Goal: Register for event/course

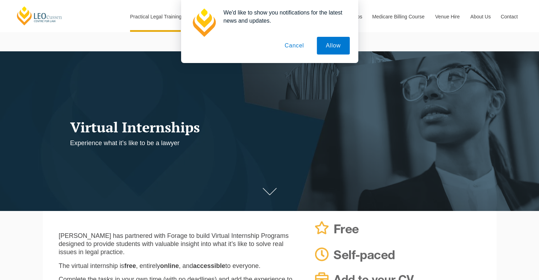
scroll to position [5, 0]
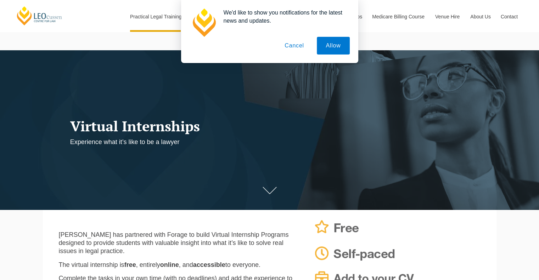
click at [297, 49] on button "Cancel" at bounding box center [294, 46] width 37 height 18
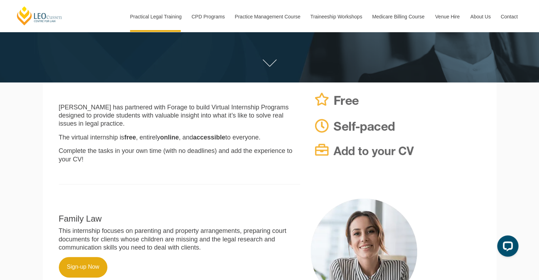
scroll to position [135, 0]
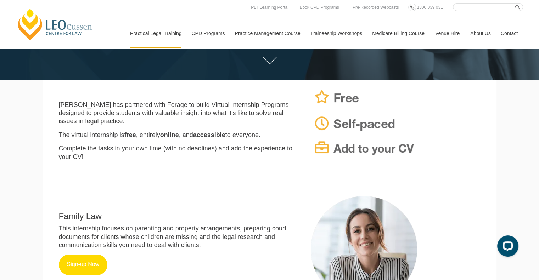
click at [85, 257] on link "Sign-up Now" at bounding box center [83, 265] width 49 height 21
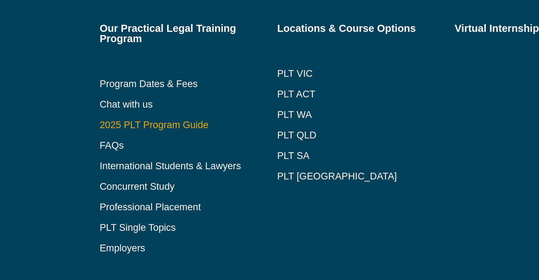
click at [157, 120] on link "2025 PLT Program Guide" at bounding box center [168, 121] width 80 height 6
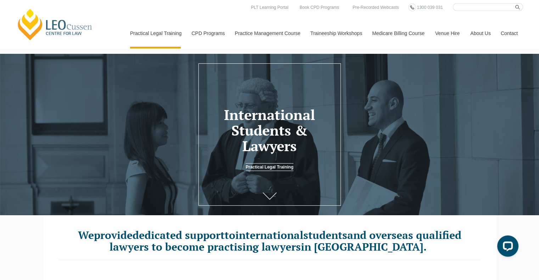
click at [271, 192] on link at bounding box center [269, 197] width 28 height 23
click at [270, 196] on icon at bounding box center [270, 196] width 14 height 7
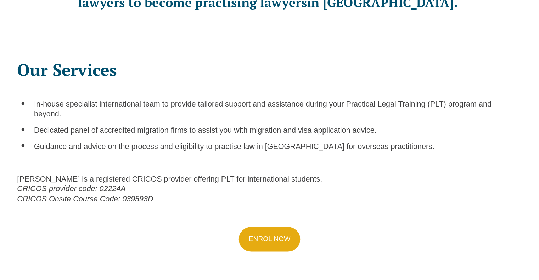
scroll to position [213, 0]
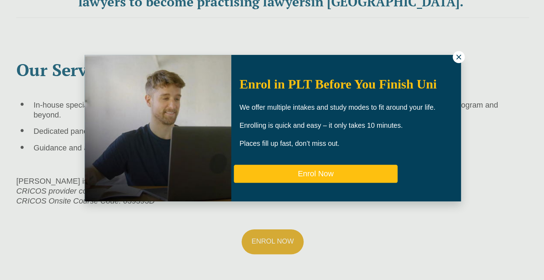
click at [327, 175] on button "Enrol Now" at bounding box center [307, 177] width 135 height 15
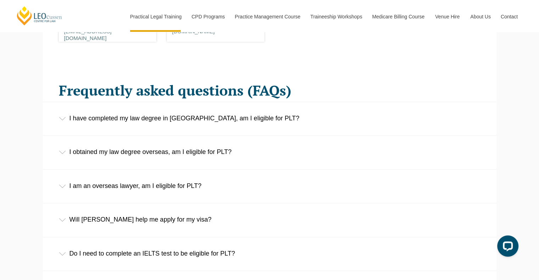
scroll to position [1099, 0]
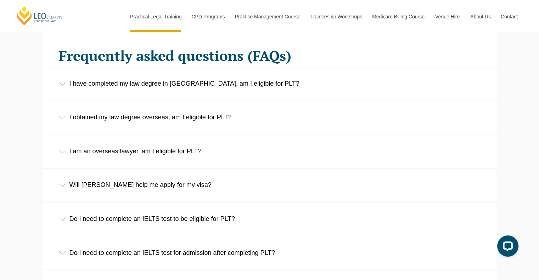
click at [135, 117] on div "I obtained my law degree overseas, am I eligible for PLT?" at bounding box center [269, 117] width 453 height 33
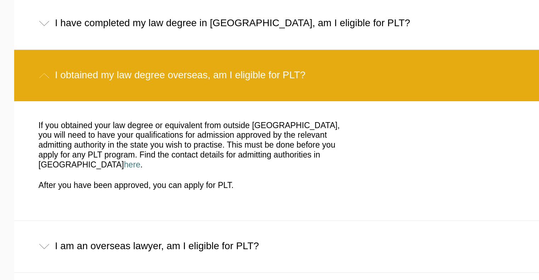
click at [151, 117] on div "I obtained my law degree overseas, am I eligible for PLT?" at bounding box center [269, 117] width 453 height 33
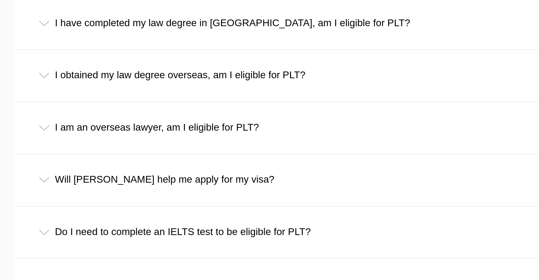
click at [142, 141] on div "I am an overseas lawyer, am I eligible for PLT?" at bounding box center [269, 151] width 453 height 33
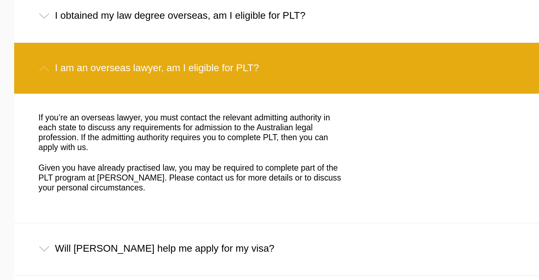
scroll to position [1116, 0]
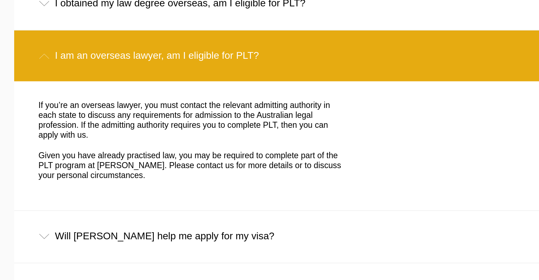
click at [176, 143] on div "I am an overseas lawyer, am I eligible for PLT?" at bounding box center [269, 134] width 453 height 33
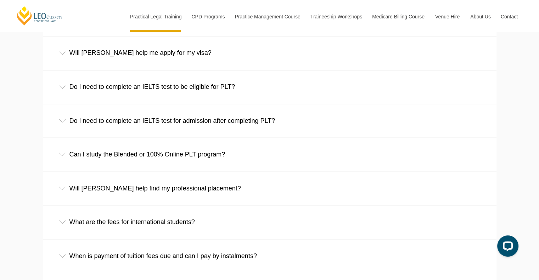
scroll to position [1233, 0]
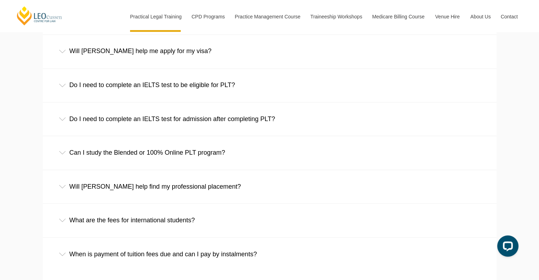
click at [213, 85] on div "Do I need to complete an IELTS test to be eligible for PLT?" at bounding box center [269, 85] width 453 height 33
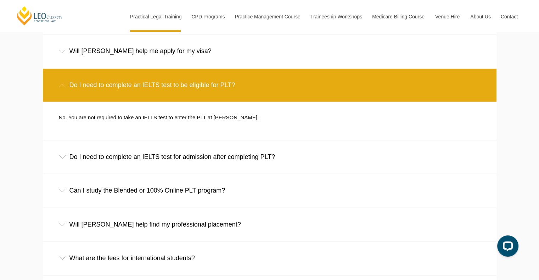
click at [213, 85] on div "Do I need to complete an IELTS test to be eligible for PLT?" at bounding box center [269, 85] width 453 height 33
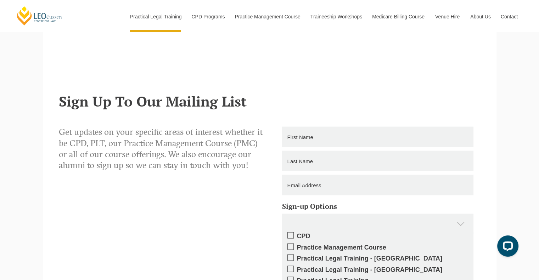
scroll to position [1567, 0]
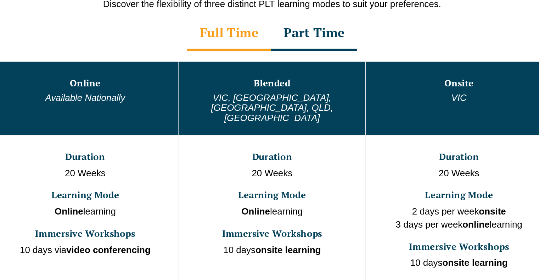
scroll to position [342, 0]
click at [288, 81] on div "Part Time" at bounding box center [299, 82] width 60 height 25
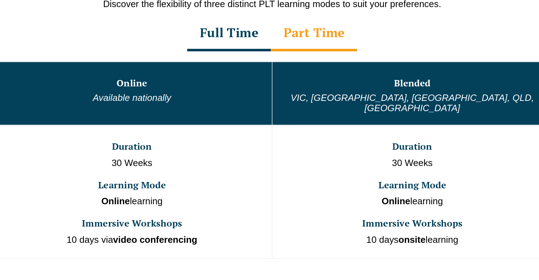
click at [250, 85] on div "Full Time" at bounding box center [239, 82] width 58 height 25
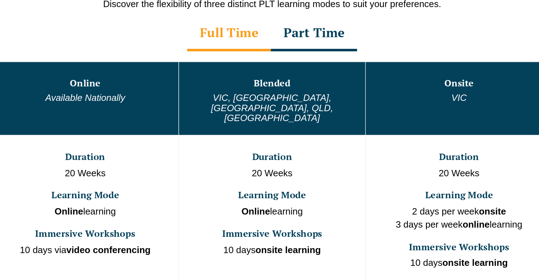
click at [292, 84] on div "Part Time" at bounding box center [299, 82] width 60 height 25
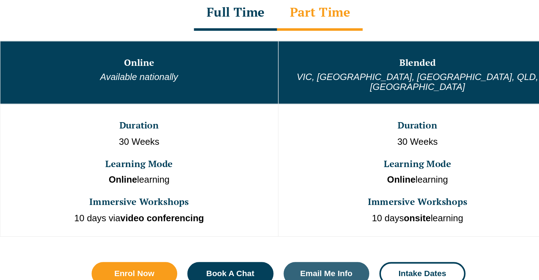
scroll to position [342, 0]
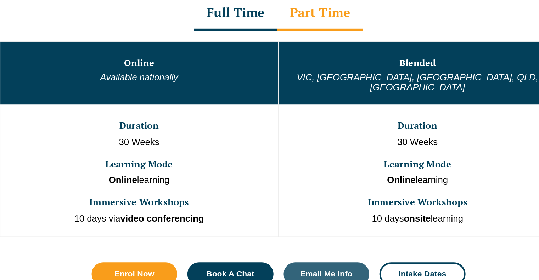
click at [245, 84] on div "Full Time" at bounding box center [239, 82] width 58 height 25
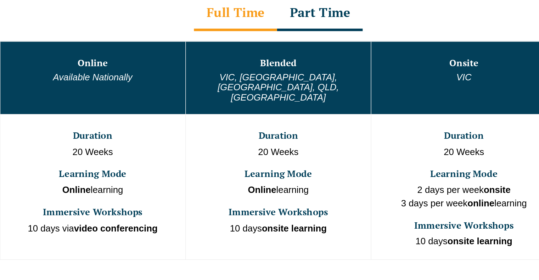
click at [298, 83] on div "Part Time" at bounding box center [299, 82] width 60 height 25
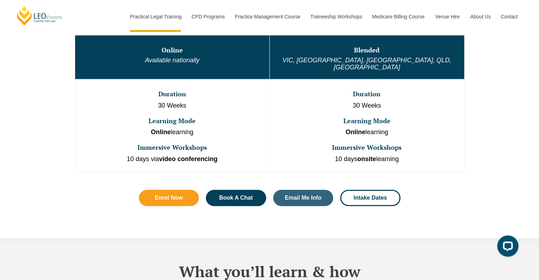
scroll to position [410, 0]
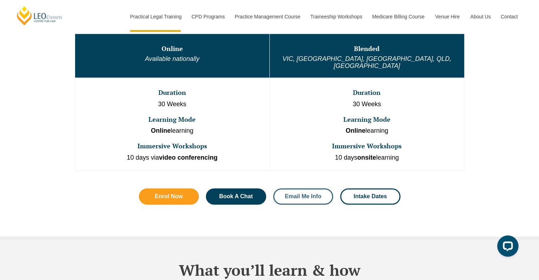
click at [295, 188] on link "Email Me Info" at bounding box center [303, 196] width 60 height 16
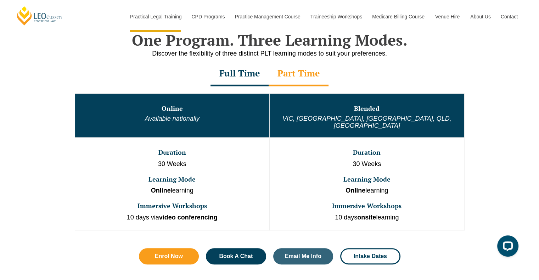
scroll to position [339, 0]
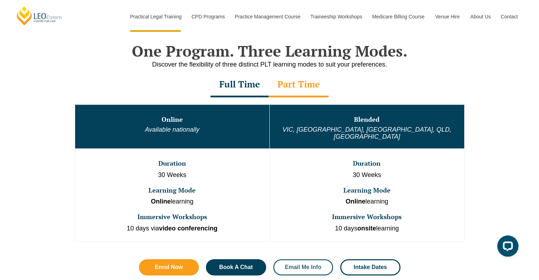
click at [297, 265] on span "Email Me Info" at bounding box center [303, 268] width 36 height 6
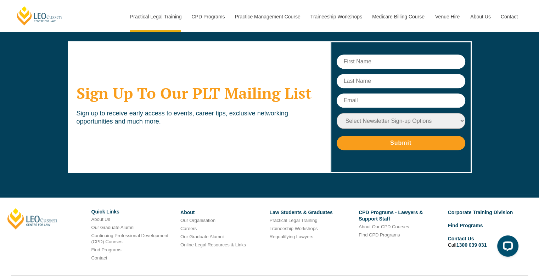
click at [387, 55] on input "text" at bounding box center [401, 62] width 129 height 14
type input "khadija"
click at [373, 74] on input "text" at bounding box center [401, 81] width 129 height 14
type input "shoaib"
click at [360, 94] on input "text" at bounding box center [401, 101] width 129 height 14
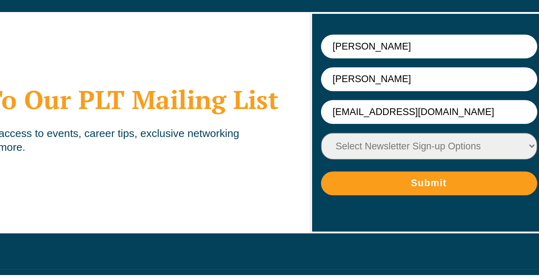
type input "[EMAIL_ADDRESS][DOMAIN_NAME]"
click at [405, 113] on select "Select Newsletter Sign-up Options Practical Legal Training - VIC Practical Lega…" at bounding box center [401, 121] width 129 height 16
click at [397, 113] on select "Select Newsletter Sign-up Options Practical Legal Training - VIC Practical Lega…" at bounding box center [401, 121] width 129 height 16
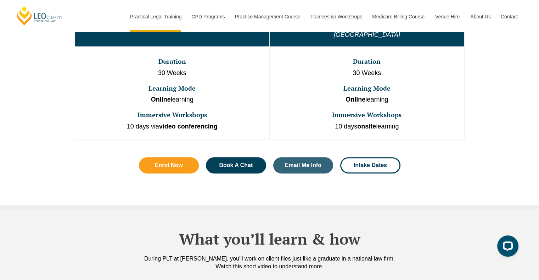
scroll to position [441, 0]
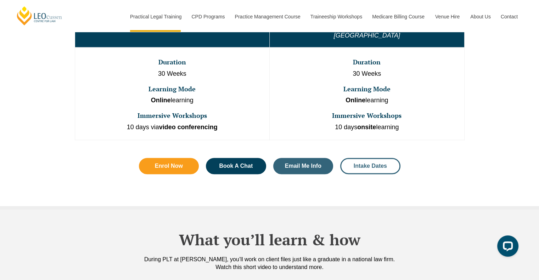
click at [379, 164] on link "Intake Dates" at bounding box center [370, 166] width 60 height 16
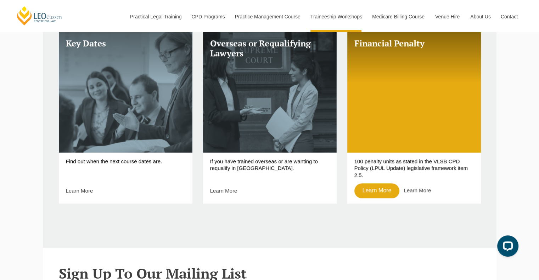
scroll to position [310, 0]
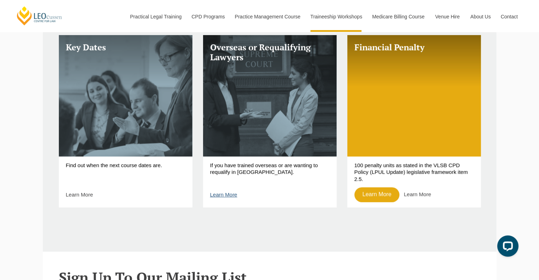
click at [228, 198] on link "Learn More" at bounding box center [223, 195] width 27 height 6
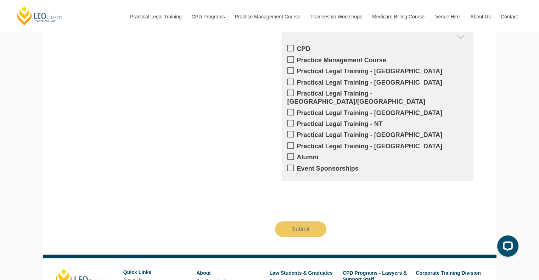
scroll to position [592, 0]
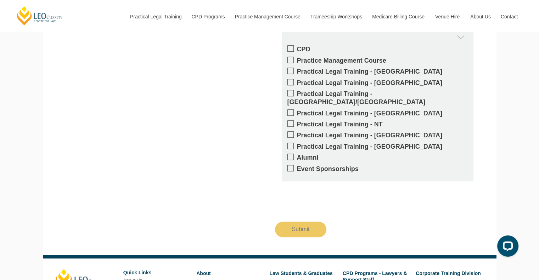
click at [352, 131] on label "Practical Legal Training - [GEOGRAPHIC_DATA]" at bounding box center [377, 135] width 181 height 8
click at [297, 133] on input "Practical Legal Training - [GEOGRAPHIC_DATA]" at bounding box center [297, 133] width 0 height 0
click at [352, 131] on label "Practical Legal Training - [GEOGRAPHIC_DATA]" at bounding box center [377, 135] width 181 height 8
click at [297, 133] on input "Practical Legal Training - [GEOGRAPHIC_DATA]" at bounding box center [297, 133] width 0 height 0
drag, startPoint x: 352, startPoint y: 130, endPoint x: 319, endPoint y: 134, distance: 33.8
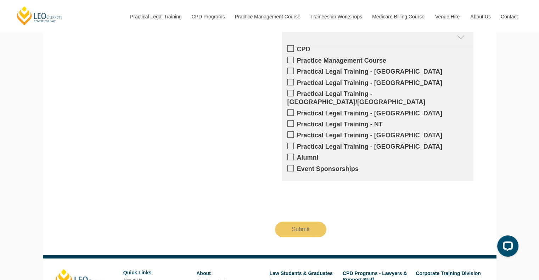
click at [319, 134] on div "CPD Practice Management Course Practical Legal Training - VIC Practical Legal T…" at bounding box center [377, 113] width 191 height 136
click at [288, 131] on span at bounding box center [290, 134] width 6 height 6
click at [297, 133] on input "Practical Legal Training - [GEOGRAPHIC_DATA]" at bounding box center [297, 133] width 0 height 0
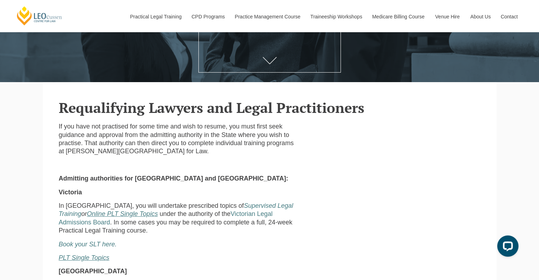
scroll to position [0, 0]
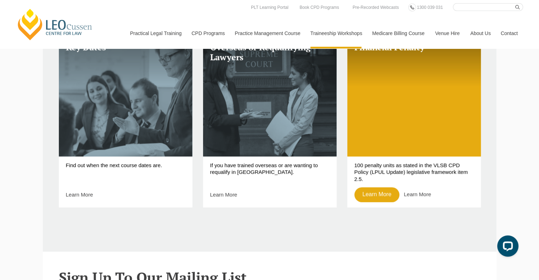
click at [353, 229] on div "Key Dates Find out when the next course dates are. Learn More Overseas or Requa…" at bounding box center [270, 125] width 422 height 217
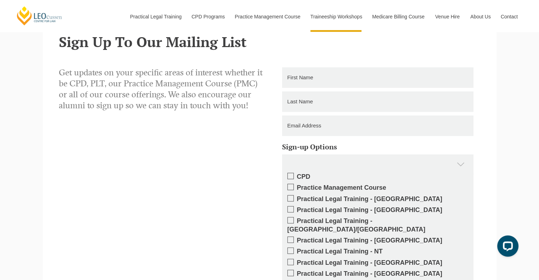
scroll to position [543, 0]
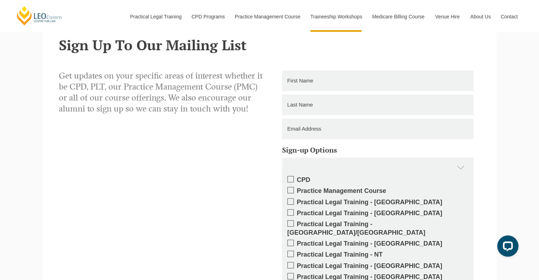
click at [288, 190] on span at bounding box center [290, 190] width 6 height 6
click at [297, 188] on input "Practice Management Course" at bounding box center [297, 188] width 0 height 0
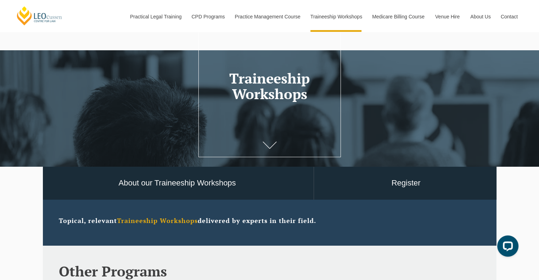
scroll to position [142, 0]
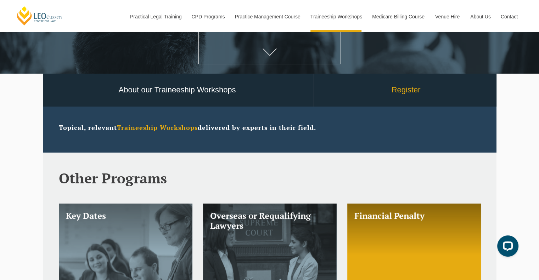
click at [410, 92] on link "Register" at bounding box center [406, 90] width 184 height 33
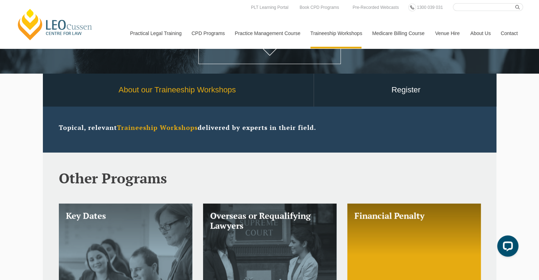
click at [161, 88] on link "About our Traineeship Workshops" at bounding box center [177, 90] width 272 height 33
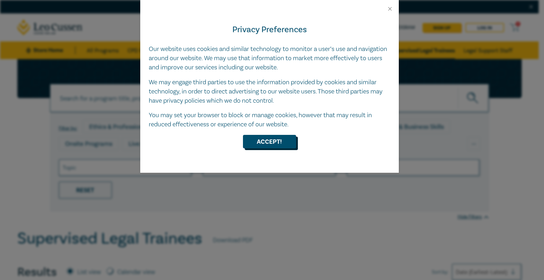
click at [272, 144] on button "Accept!" at bounding box center [269, 141] width 53 height 13
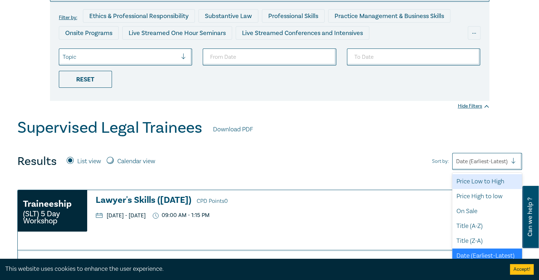
scroll to position [112, 0]
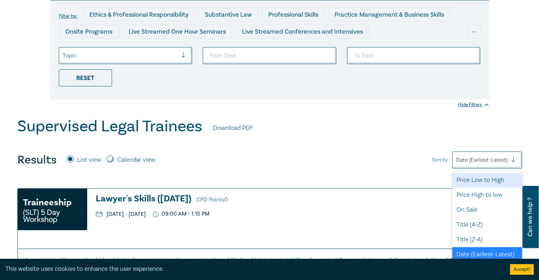
click at [479, 169] on div "option Price Low to High focused, 1 of 7. 7 results available. Use Up and Down …" at bounding box center [487, 160] width 70 height 17
click at [481, 179] on div "Price Low to High" at bounding box center [487, 180] width 70 height 15
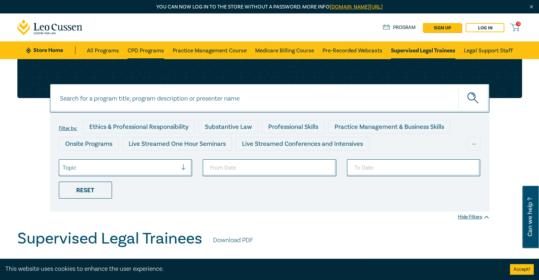
click at [145, 43] on link "CPD Programs" at bounding box center [146, 50] width 36 height 18
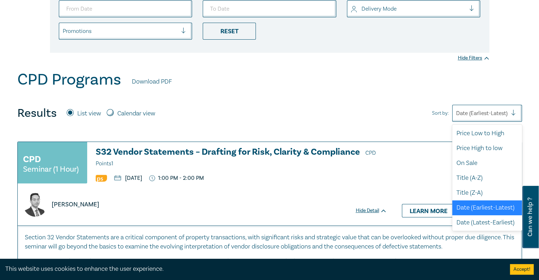
scroll to position [1, 0]
click at [493, 111] on div at bounding box center [481, 113] width 51 height 9
click at [482, 128] on div "Price Low to High" at bounding box center [487, 133] width 70 height 15
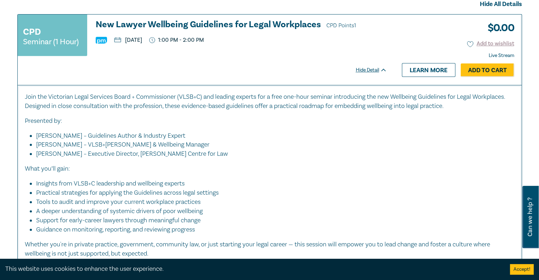
scroll to position [287, 0]
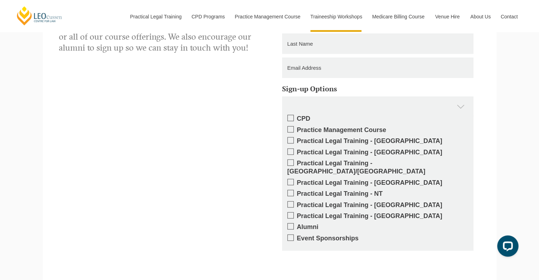
scroll to position [919, 0]
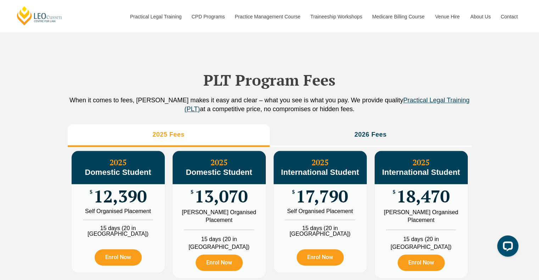
scroll to position [747, 0]
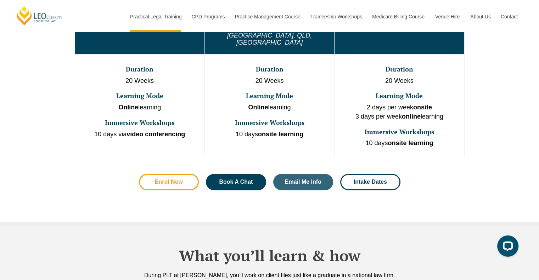
click at [164, 179] on span "Enrol Now" at bounding box center [169, 182] width 28 height 6
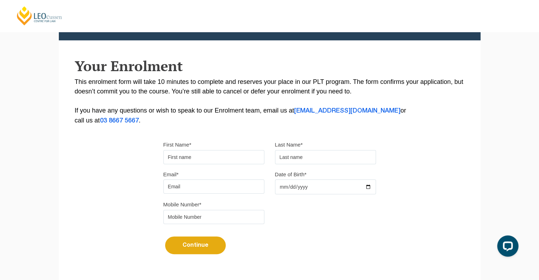
scroll to position [102, 0]
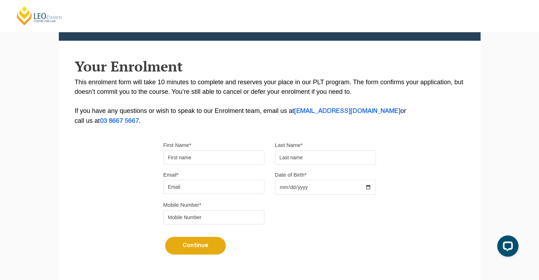
click at [200, 152] on input "First Name*" at bounding box center [213, 158] width 101 height 14
type input "khadija"
click at [283, 156] on input "text" at bounding box center [325, 158] width 101 height 14
type input "shoaib"
click at [208, 185] on input "Email*" at bounding box center [213, 187] width 101 height 14
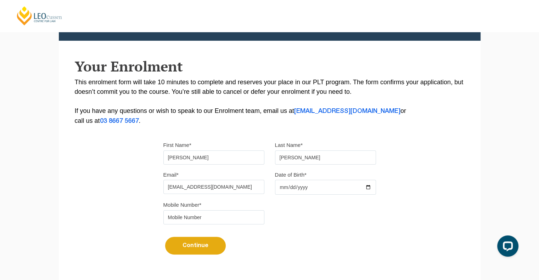
type input "khadijashoaib003@gmail.com"
click at [218, 210] on input "tel" at bounding box center [213, 217] width 101 height 14
type input "9"
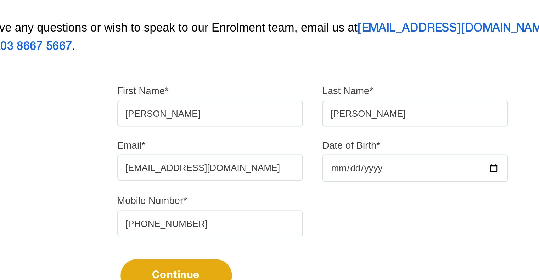
type input "+97335917659"
click at [301, 184] on input "Date of Birth*" at bounding box center [325, 187] width 101 height 15
click at [286, 187] on input "Date of Birth*" at bounding box center [325, 187] width 101 height 15
type input "2003-05-29"
click at [310, 156] on input "shoaib" at bounding box center [325, 158] width 101 height 14
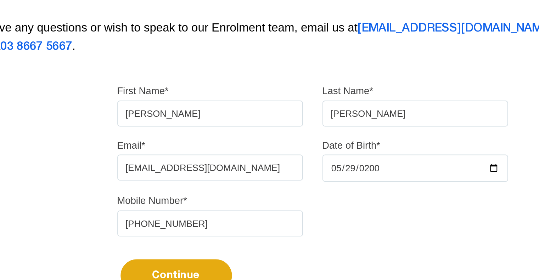
click at [203, 238] on button "Continue" at bounding box center [195, 246] width 61 height 18
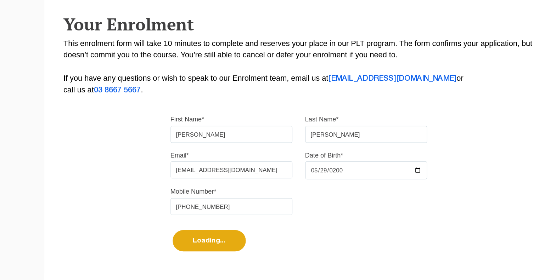
select select
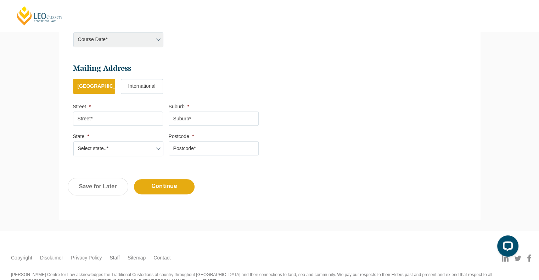
scroll to position [406, 0]
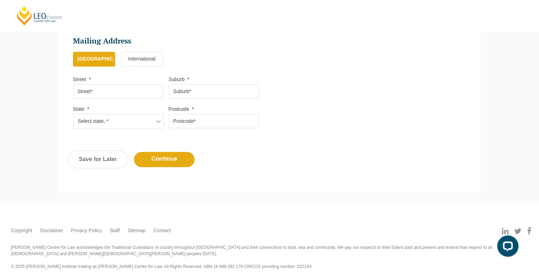
click at [141, 60] on label "International" at bounding box center [142, 59] width 42 height 15
click at [0, 0] on input "International" at bounding box center [0, 0] width 0 height 0
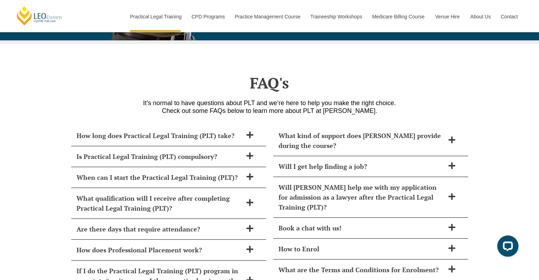
scroll to position [2827, 0]
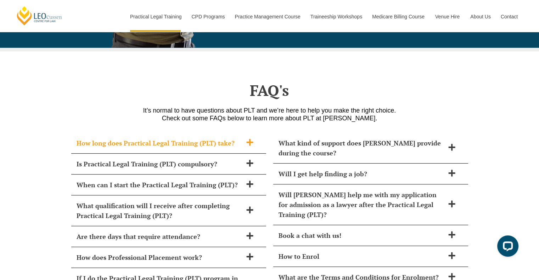
click at [215, 138] on h2 "How long does Practical Legal Training (PLT) take?" at bounding box center [160, 143] width 166 height 10
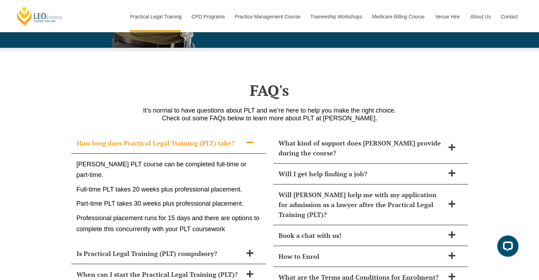
click at [219, 138] on h2 "How long does Practical Legal Training (PLT) take?" at bounding box center [160, 143] width 166 height 10
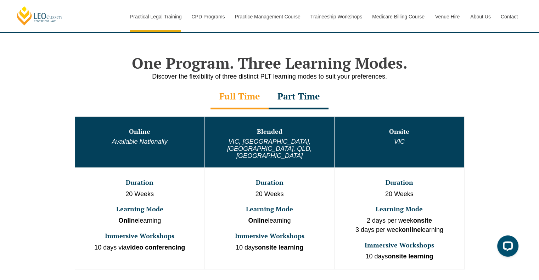
scroll to position [363, 0]
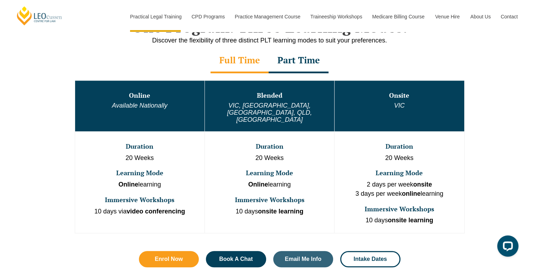
click at [292, 64] on div "Part Time" at bounding box center [299, 61] width 60 height 25
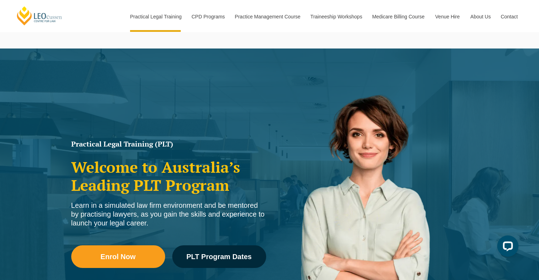
scroll to position [151, 0]
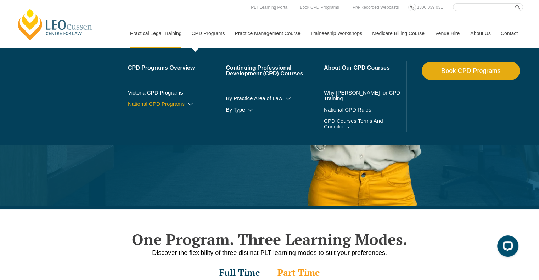
click at [190, 103] on icon at bounding box center [190, 104] width 7 height 5
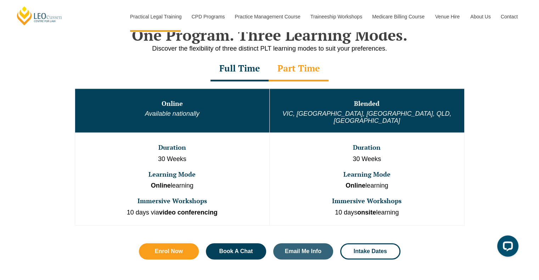
scroll to position [371, 0]
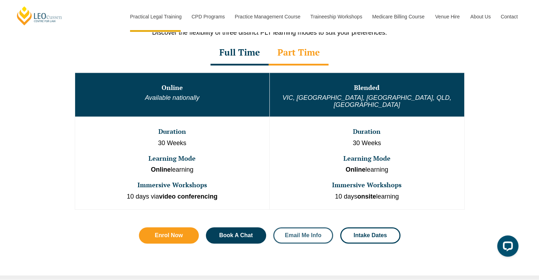
click at [288, 235] on link "Email Me Info" at bounding box center [303, 235] width 60 height 16
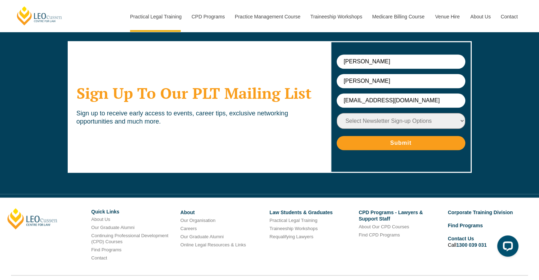
click at [366, 113] on select "Select Newsletter Sign-up Options Practical Legal Training - VIC Practical Lega…" at bounding box center [401, 121] width 129 height 16
click at [384, 113] on select "Select Newsletter Sign-up Options Practical Legal Training - VIC Practical Lega…" at bounding box center [401, 121] width 129 height 16
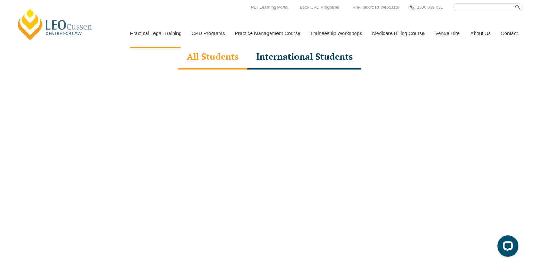
scroll to position [2003, 0]
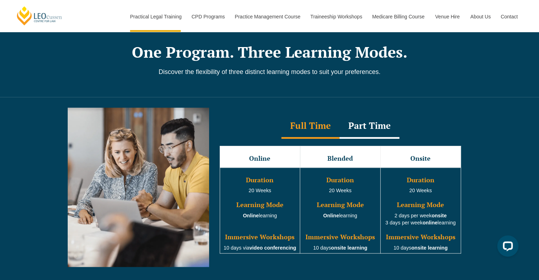
scroll to position [588, 0]
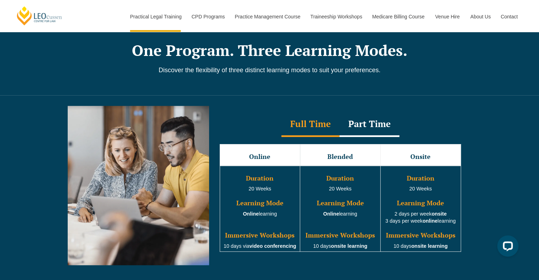
click at [364, 127] on div "Part Time" at bounding box center [369, 124] width 60 height 25
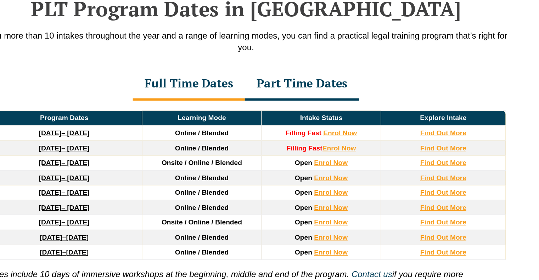
scroll to position [910, 0]
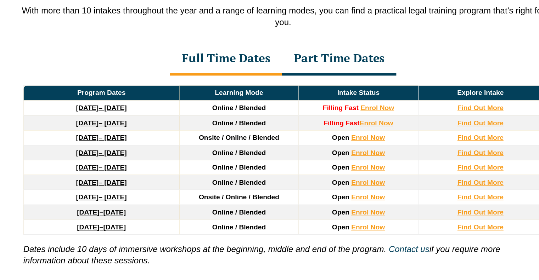
click at [297, 123] on div "Part Time Dates" at bounding box center [312, 113] width 86 height 25
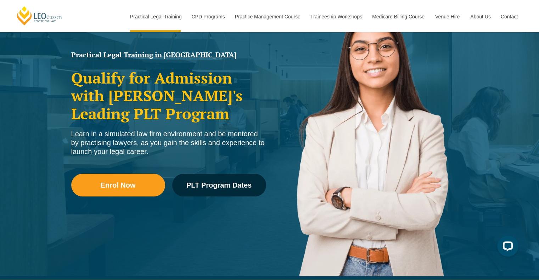
scroll to position [0, 0]
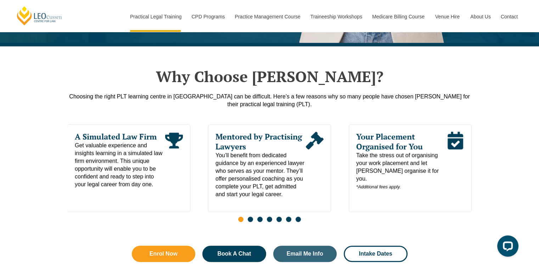
scroll to position [314, 0]
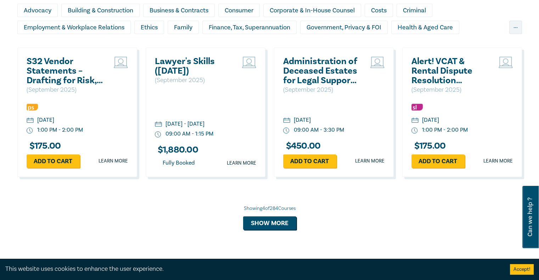
scroll to position [512, 0]
click at [280, 222] on button "Show more" at bounding box center [269, 222] width 53 height 13
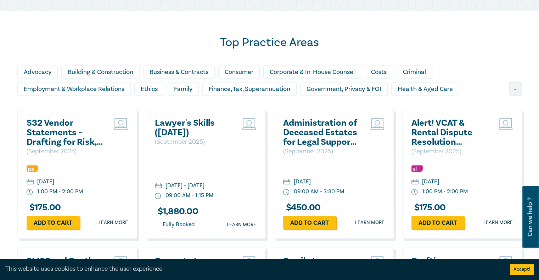
scroll to position [448, 0]
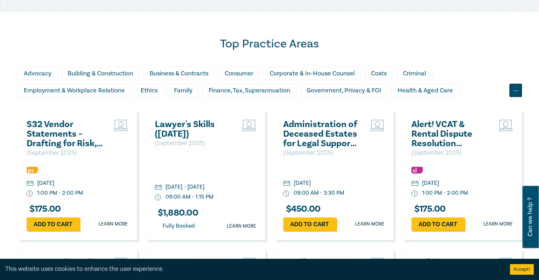
click at [517, 90] on div "..." at bounding box center [515, 90] width 13 height 13
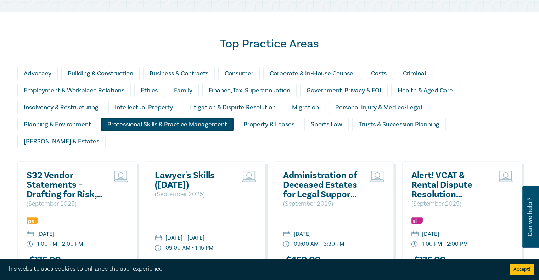
click at [153, 123] on div "Professional Skills & Practice Management" at bounding box center [167, 124] width 132 height 13
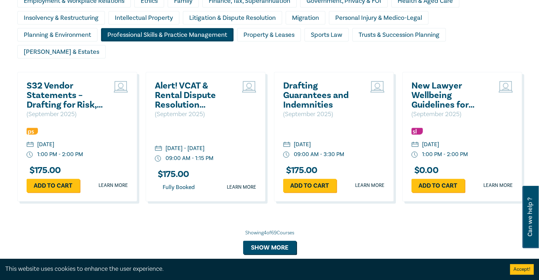
scroll to position [538, 0]
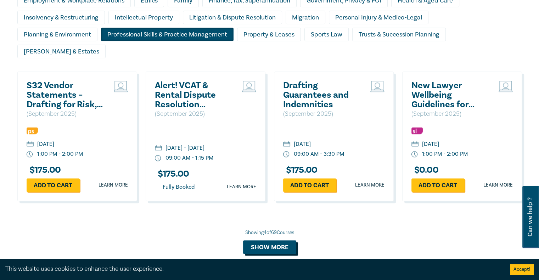
click at [275, 241] on button "Show more" at bounding box center [269, 247] width 53 height 13
click at [275, 224] on div "Top Practice Areas Advocacy Building & Construction Business & Contracts Consum…" at bounding box center [269, 100] width 513 height 307
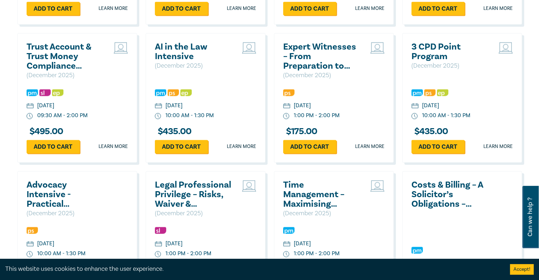
scroll to position [988, 0]
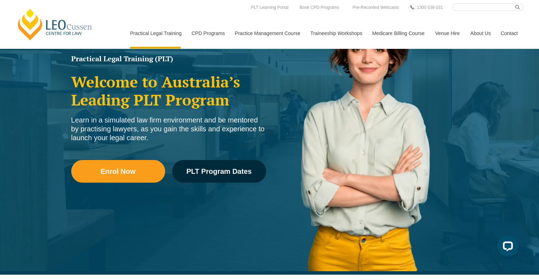
scroll to position [42, 0]
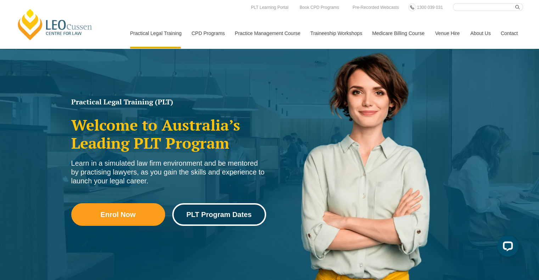
click at [220, 213] on span "PLT Program Dates" at bounding box center [218, 214] width 65 height 7
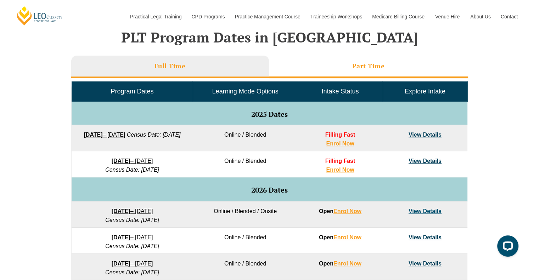
click at [356, 62] on h3 "Part Time" at bounding box center [368, 66] width 33 height 8
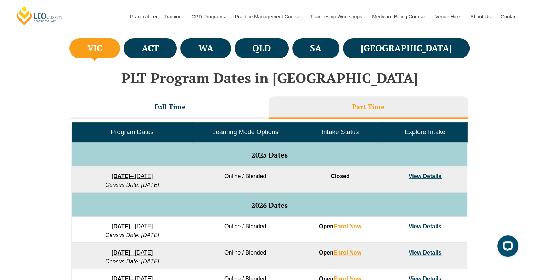
scroll to position [258, 0]
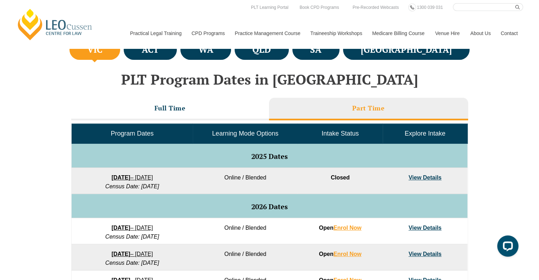
click at [170, 60] on ul "VIC ACT WA QLD SA NSW" at bounding box center [270, 50] width 404 height 24
click at [159, 53] on h4 "ACT" at bounding box center [150, 50] width 17 height 12
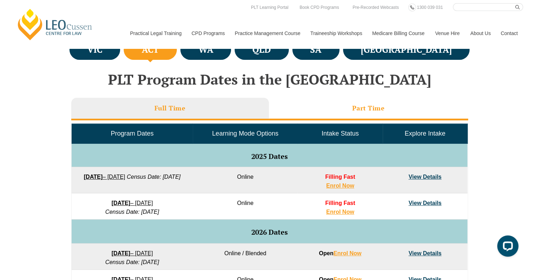
click at [363, 116] on li "Part Time" at bounding box center [368, 109] width 199 height 23
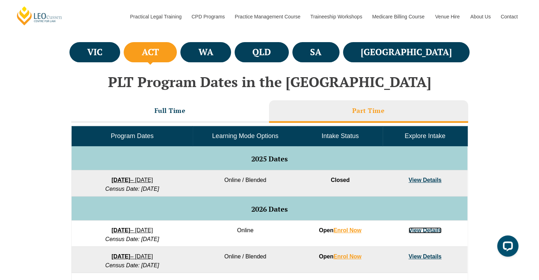
scroll to position [251, 0]
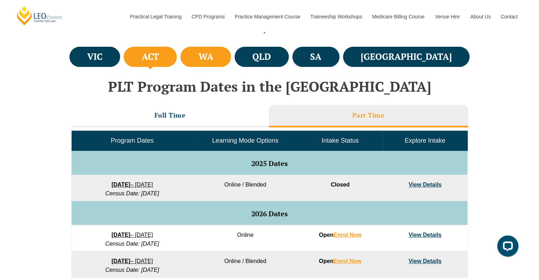
click at [231, 63] on li "WA" at bounding box center [205, 57] width 51 height 20
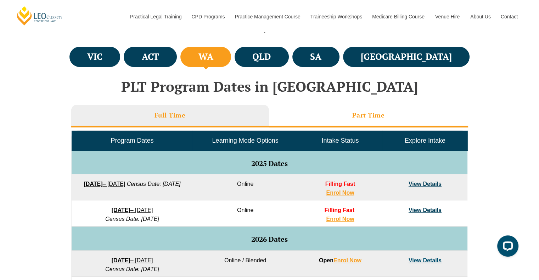
click at [329, 114] on li "Part Time" at bounding box center [368, 116] width 199 height 23
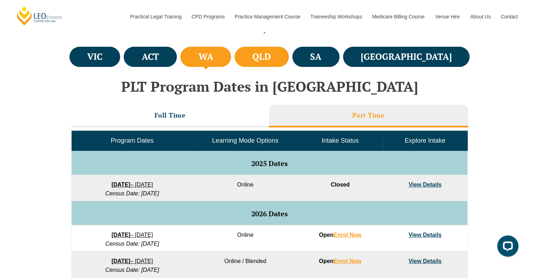
click at [271, 57] on h4 "QLD" at bounding box center [261, 57] width 18 height 12
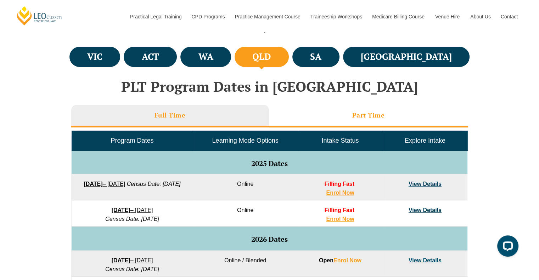
click at [331, 112] on li "Part Time" at bounding box center [368, 116] width 199 height 23
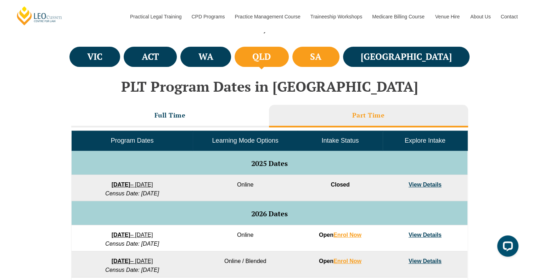
click at [339, 54] on li "SA" at bounding box center [315, 57] width 47 height 20
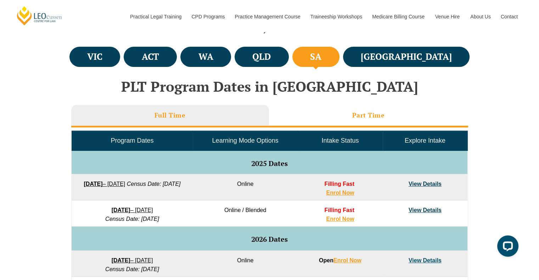
click at [359, 114] on h3 "Part Time" at bounding box center [368, 115] width 33 height 8
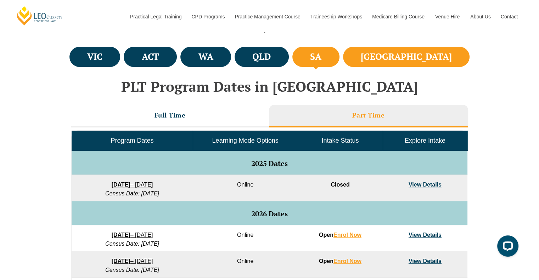
click at [421, 53] on li "NSW" at bounding box center [406, 57] width 127 height 20
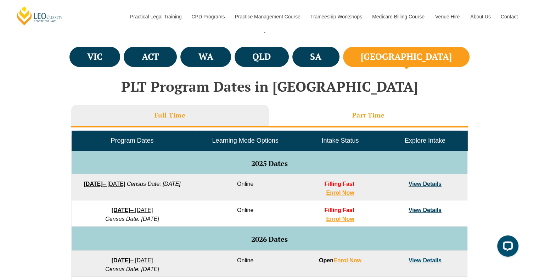
click at [369, 113] on h3 "Part Time" at bounding box center [368, 115] width 33 height 8
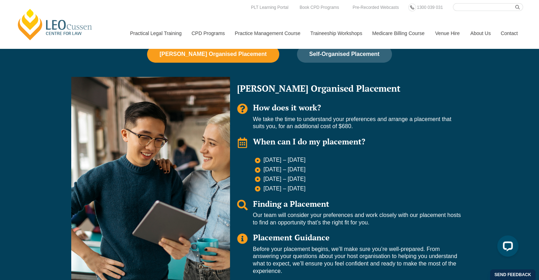
scroll to position [475, 0]
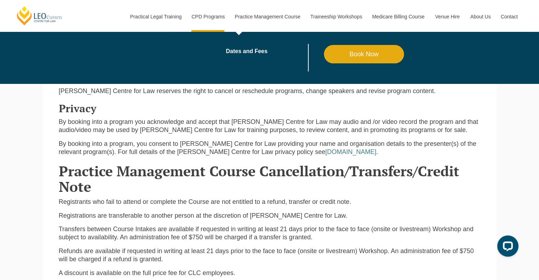
scroll to position [797, 0]
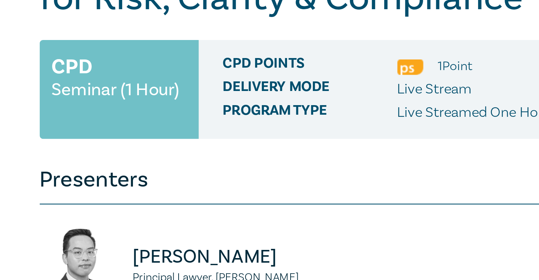
scroll to position [10, 0]
